Goal: Task Accomplishment & Management: Use online tool/utility

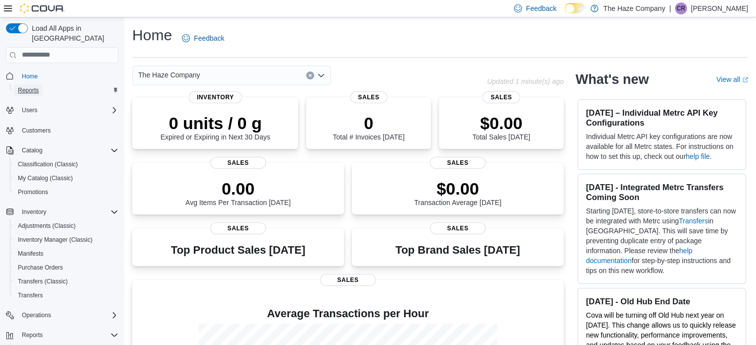
click at [32, 86] on span "Reports" at bounding box center [28, 90] width 21 height 8
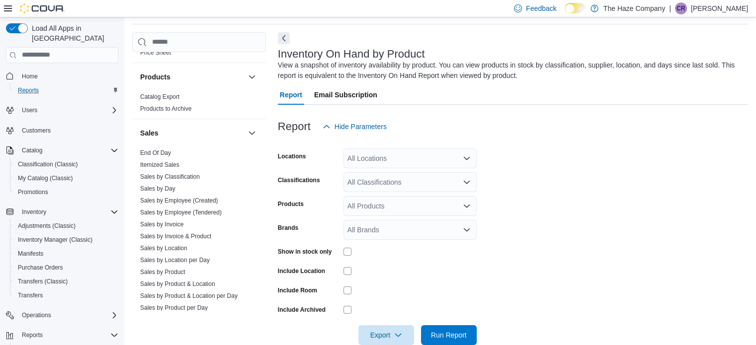
scroll to position [753, 0]
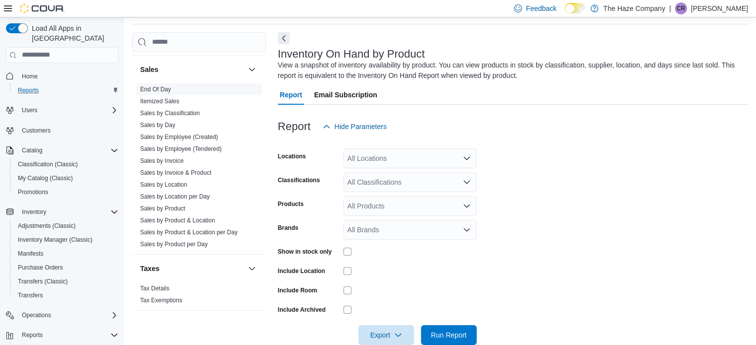
click at [164, 86] on link "End Of Day" at bounding box center [155, 89] width 31 height 7
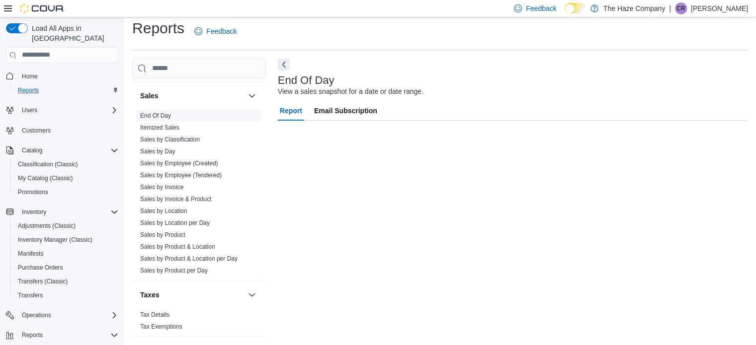
scroll to position [6, 0]
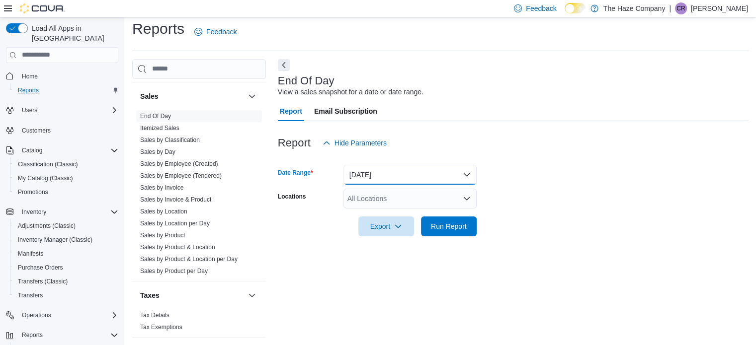
click at [419, 168] on button "Today" at bounding box center [409, 175] width 133 height 20
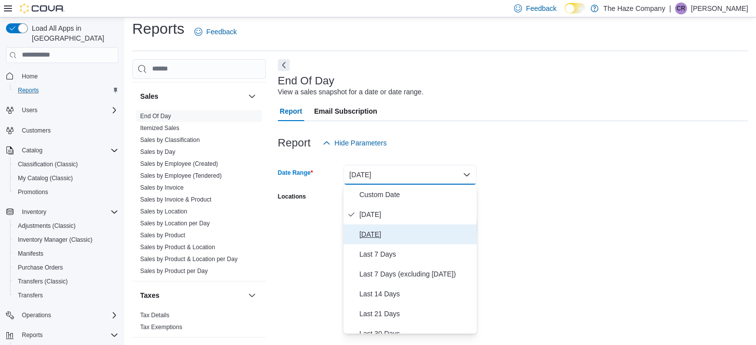
click at [403, 234] on span "Yesterday" at bounding box center [415, 235] width 113 height 12
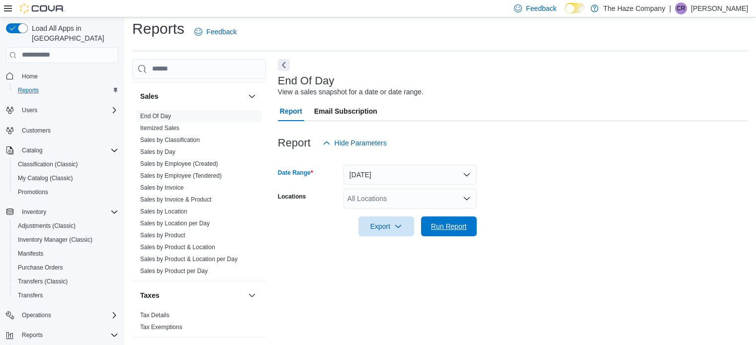
click at [437, 235] on span "Run Report" at bounding box center [449, 227] width 44 height 20
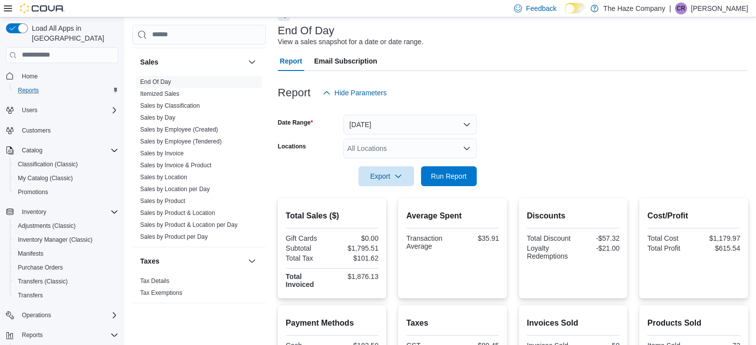
scroll to position [56, 0]
click at [437, 117] on button "Yesterday" at bounding box center [409, 125] width 133 height 20
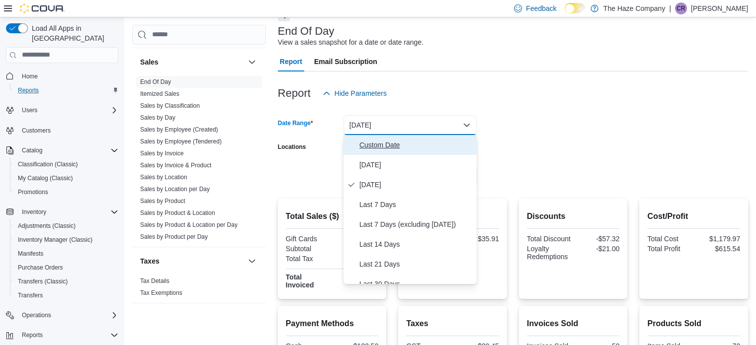
click at [414, 143] on span "Custom Date" at bounding box center [415, 145] width 113 height 12
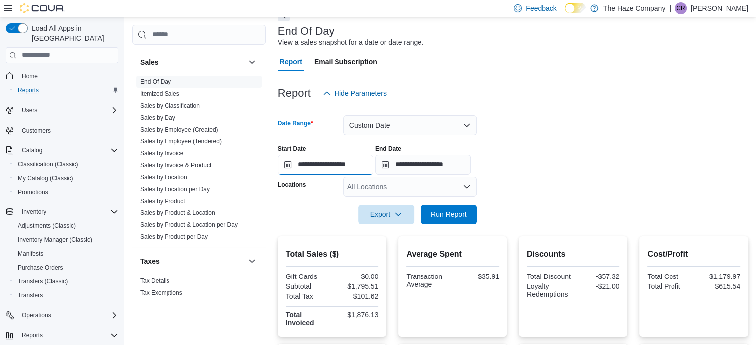
click at [351, 165] on input "**********" at bounding box center [325, 165] width 95 height 20
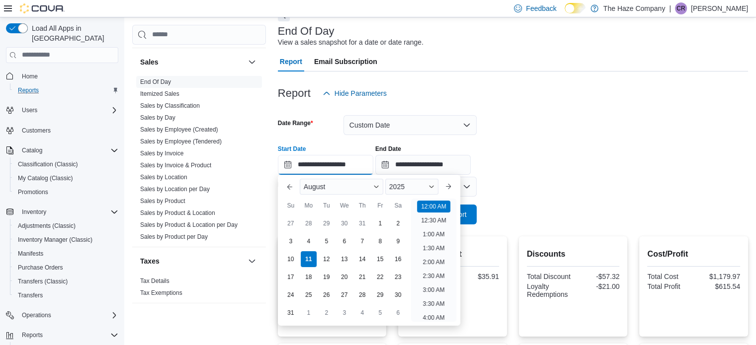
scroll to position [31, 0]
click at [391, 239] on div "9" at bounding box center [397, 240] width 17 height 17
type input "**********"
click at [450, 166] on input "**********" at bounding box center [422, 165] width 95 height 20
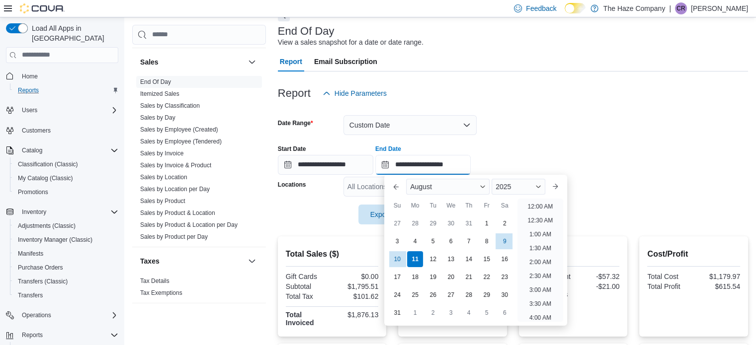
scroll to position [546, 0]
click at [502, 242] on div "9" at bounding box center [504, 240] width 17 height 17
type input "**********"
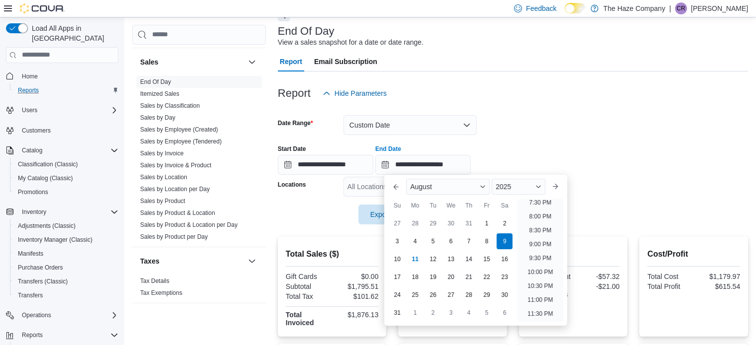
click at [606, 94] on div "Report Hide Parameters" at bounding box center [513, 93] width 470 height 20
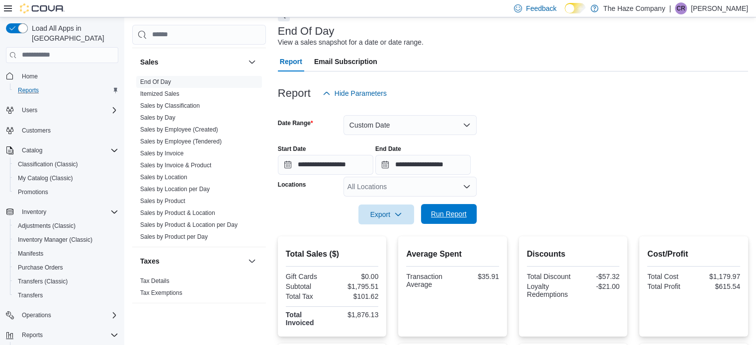
click at [444, 216] on span "Run Report" at bounding box center [449, 214] width 36 height 10
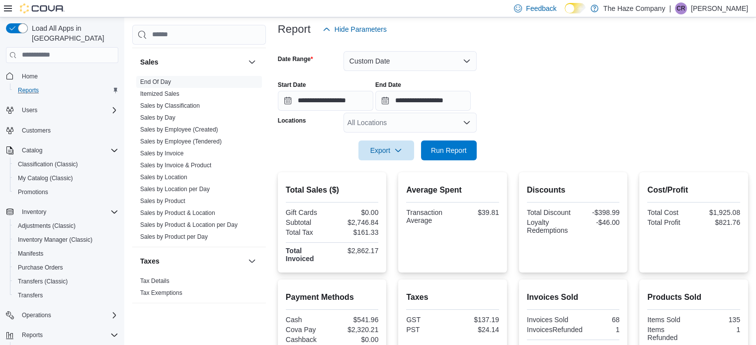
scroll to position [106, 0]
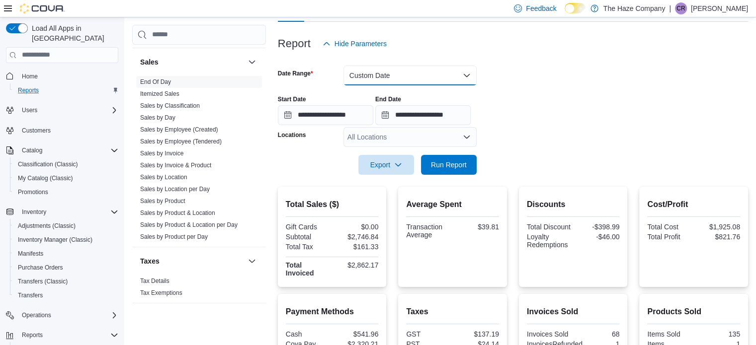
click at [439, 69] on button "Custom Date" at bounding box center [409, 76] width 133 height 20
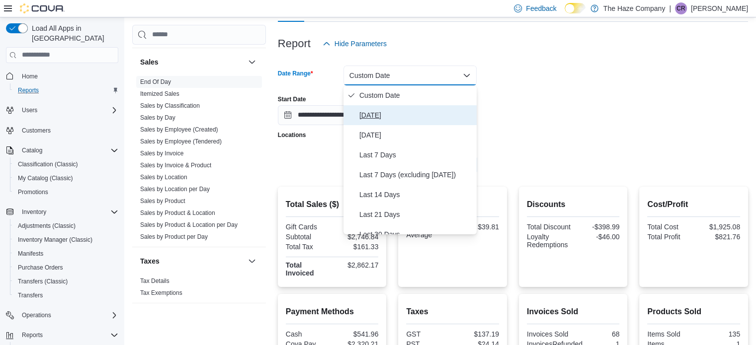
click at [400, 115] on span "Today" at bounding box center [415, 115] width 113 height 12
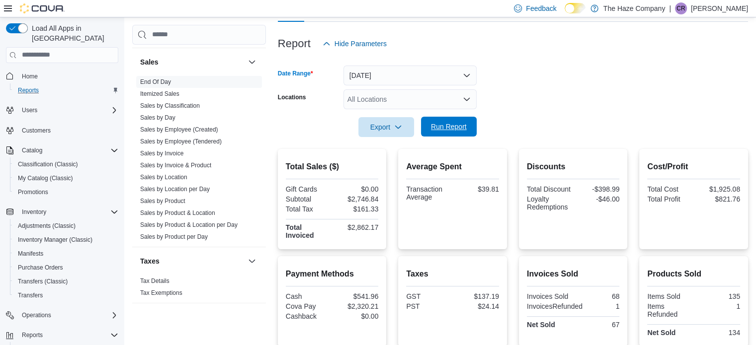
click at [447, 123] on span "Run Report" at bounding box center [449, 127] width 36 height 10
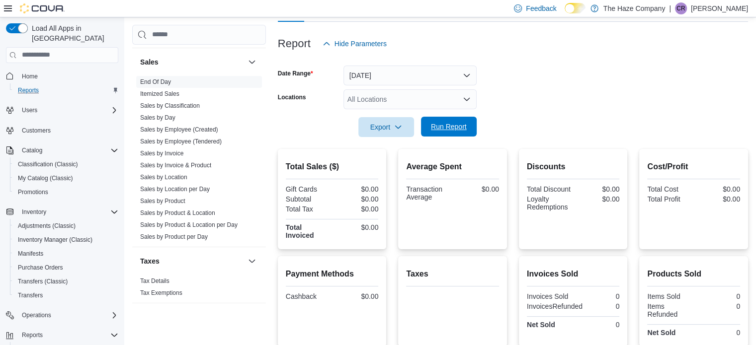
click at [471, 123] on button "Run Report" at bounding box center [449, 127] width 56 height 20
